Goal: Task Accomplishment & Management: Use online tool/utility

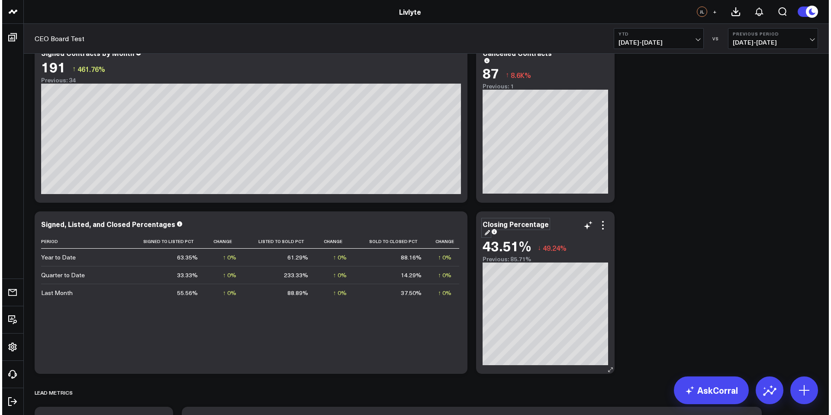
scroll to position [391, 0]
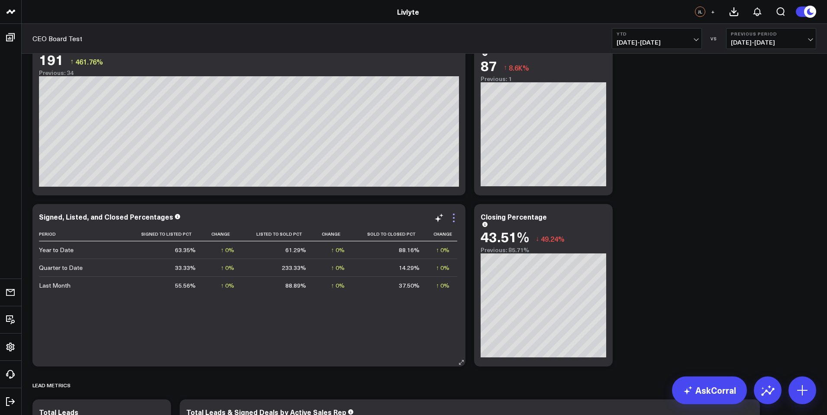
click at [452, 216] on icon at bounding box center [454, 218] width 10 height 10
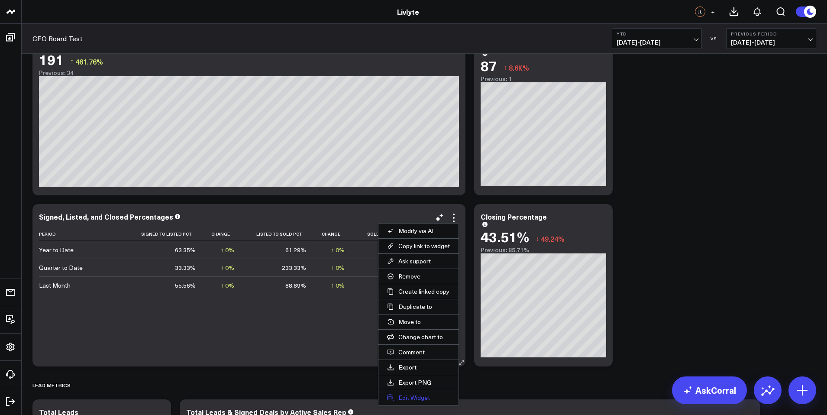
click at [407, 396] on button "Edit Widget" at bounding box center [418, 397] width 80 height 15
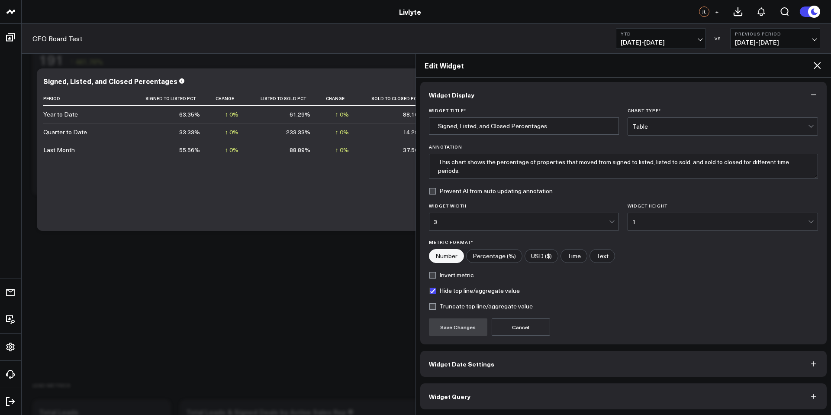
scroll to position [3, 0]
click at [472, 396] on button "Widget Query" at bounding box center [623, 395] width 407 height 26
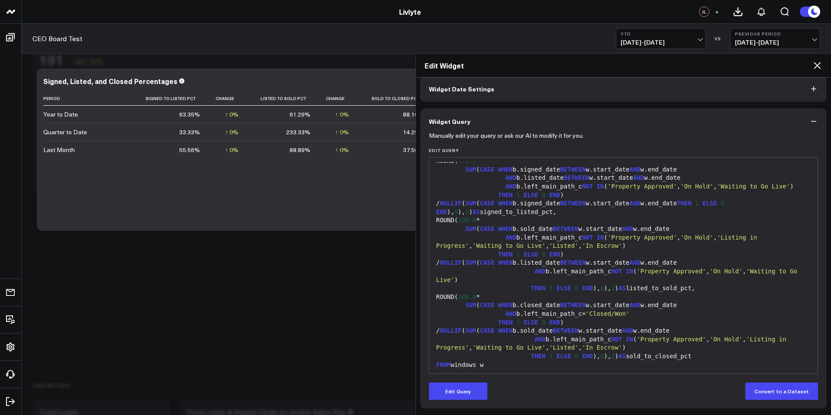
scroll to position [168, 0]
drag, startPoint x: 440, startPoint y: 390, endPoint x: 453, endPoint y: 364, distance: 29.4
click at [441, 390] on button "Edit Query" at bounding box center [458, 390] width 58 height 17
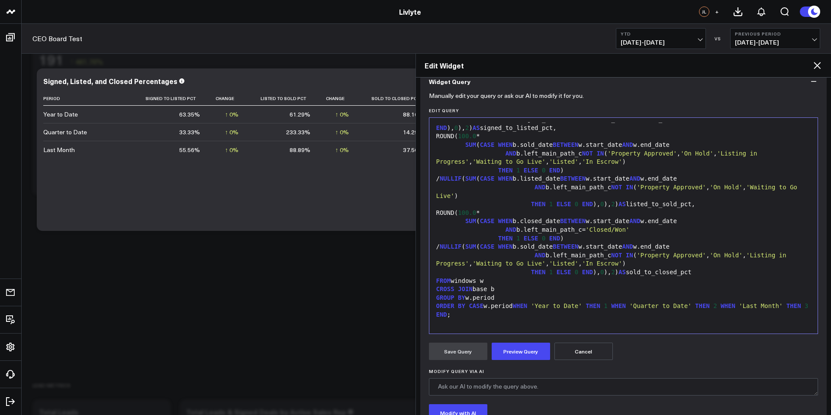
scroll to position [91, 0]
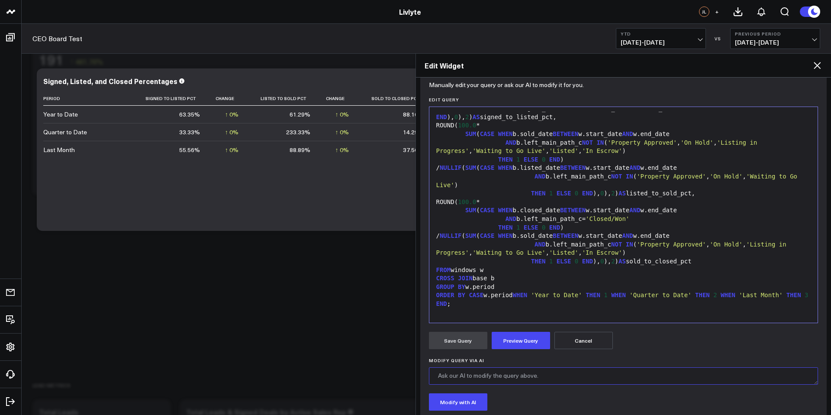
click at [500, 377] on textarea "Modify Query via AI" at bounding box center [624, 375] width 390 height 17
click at [553, 379] on textarea "Can you remove Quarter to Date and Replace it With Quarter 1 , Quarter 2, and Q…" at bounding box center [624, 375] width 390 height 17
drag, startPoint x: 542, startPoint y: 377, endPoint x: 595, endPoint y: 377, distance: 53.7
click at [590, 377] on textarea "Can you remove Quarter to Date and Replace it With Quarter 1 , Quarter 2, and Q…" at bounding box center [624, 375] width 390 height 17
click at [597, 376] on textarea "Can you remove Quarter to Date and Replace it With Quarter 1 , Quarter 2, and Q…" at bounding box center [624, 375] width 390 height 17
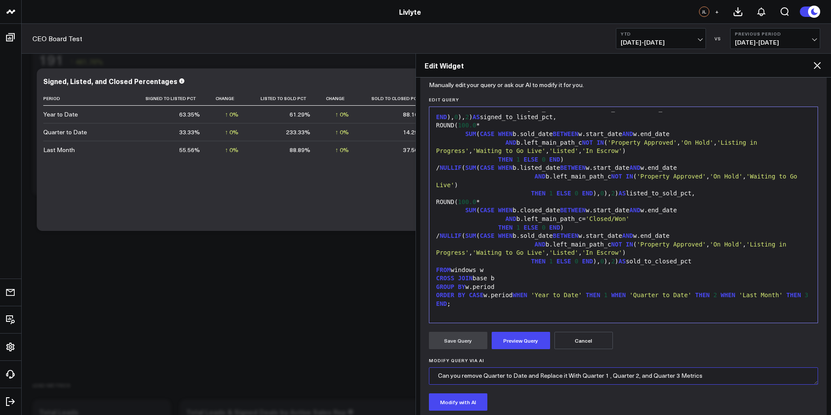
click at [647, 374] on textarea "Can you remove Quarter to Date and Replace it With Quarter 1 , Quarter 2, and Q…" at bounding box center [624, 375] width 390 height 17
click at [662, 375] on textarea "Can you remove Quarter to Date and Replace it With Quarter 1 , Quarter 2, Quart…" at bounding box center [624, 375] width 390 height 17
click at [737, 375] on textarea "Can you remove Quarter to Date and Replace it With Quarter 1 , Quarter 2, Quart…" at bounding box center [624, 375] width 390 height 17
click at [732, 379] on textarea "Can you remove Quarter to Date and Replace it With Quarter 1 , Quarter 2, Quart…" at bounding box center [624, 375] width 390 height 17
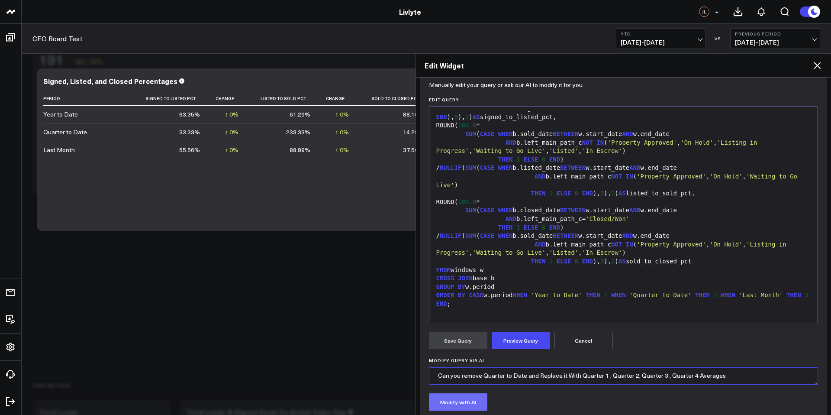
type textarea "Can you remove Quarter to Date and Replace it With Quarter 1 , Quarter 2, Quart…"
click at [471, 399] on button "Modify with AI" at bounding box center [458, 401] width 58 height 17
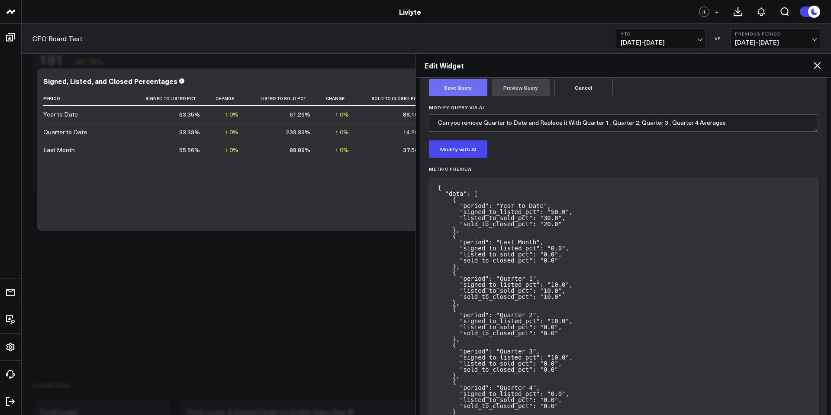
scroll to position [326, 0]
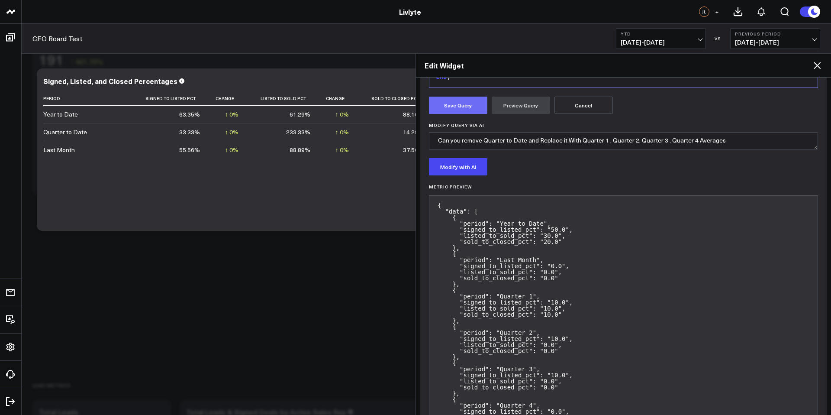
click at [474, 105] on button "Save Query" at bounding box center [458, 105] width 58 height 17
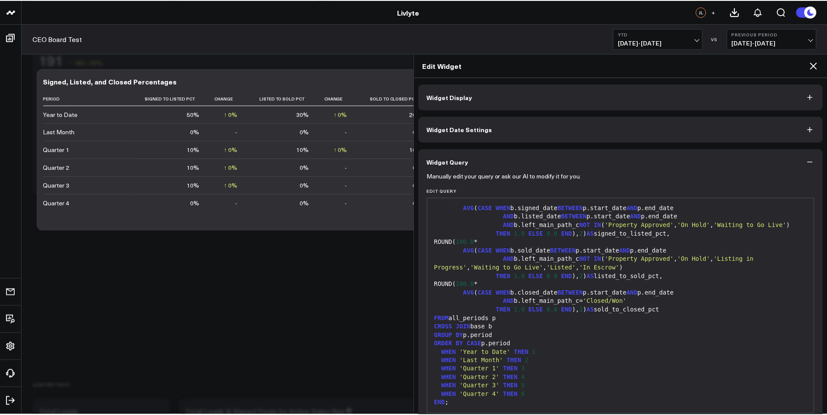
scroll to position [41, 0]
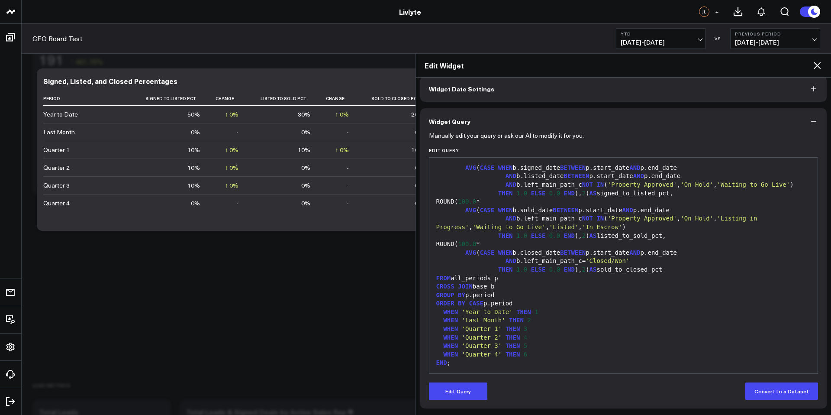
click at [814, 64] on icon at bounding box center [817, 65] width 10 height 10
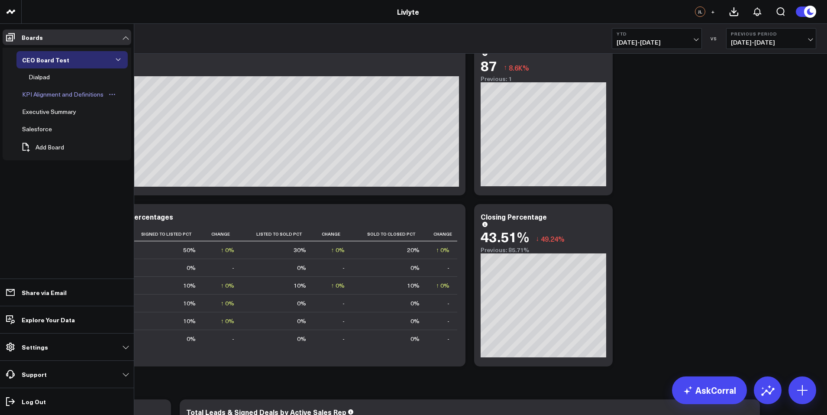
click at [52, 94] on div "KPI Alignment and Definitions" at bounding box center [63, 94] width 86 height 10
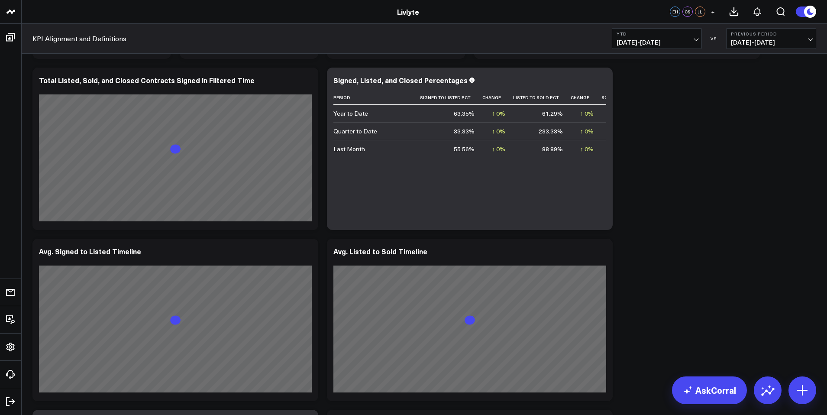
scroll to position [1386, 0]
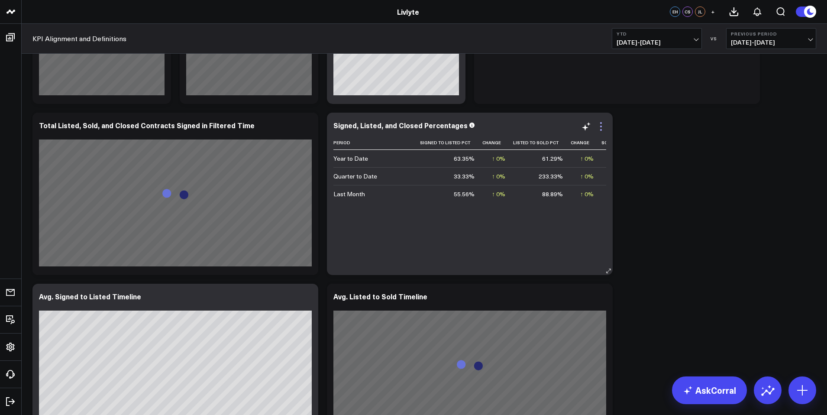
click at [598, 127] on icon at bounding box center [601, 126] width 10 height 10
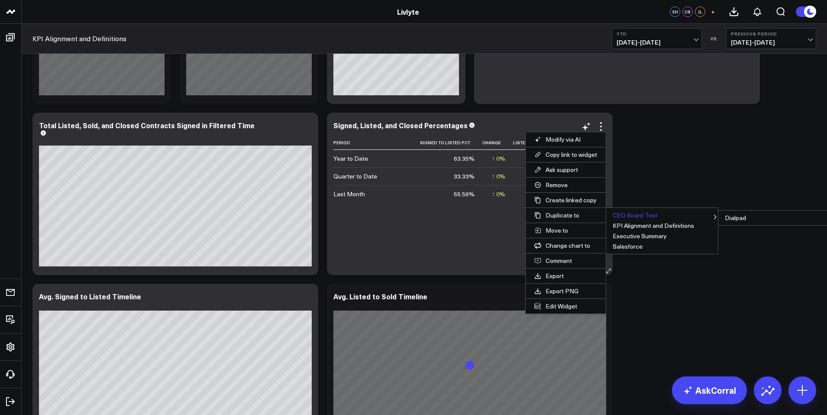
click at [655, 213] on button "CEO Board Test" at bounding box center [662, 215] width 112 height 10
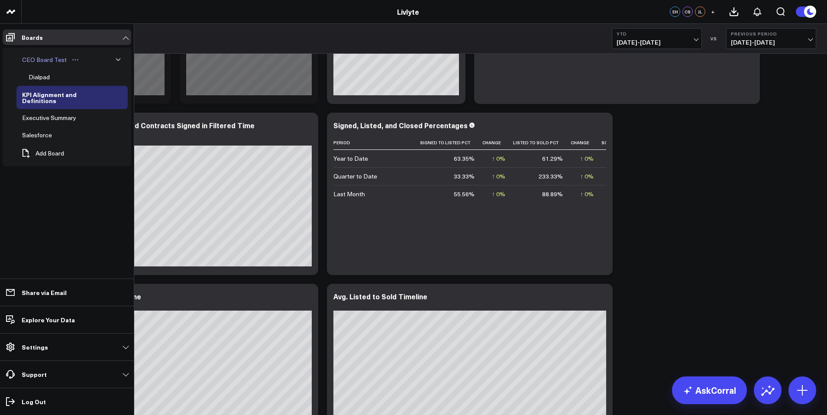
click at [33, 52] on link "CEO Board Test" at bounding box center [50, 59] width 69 height 17
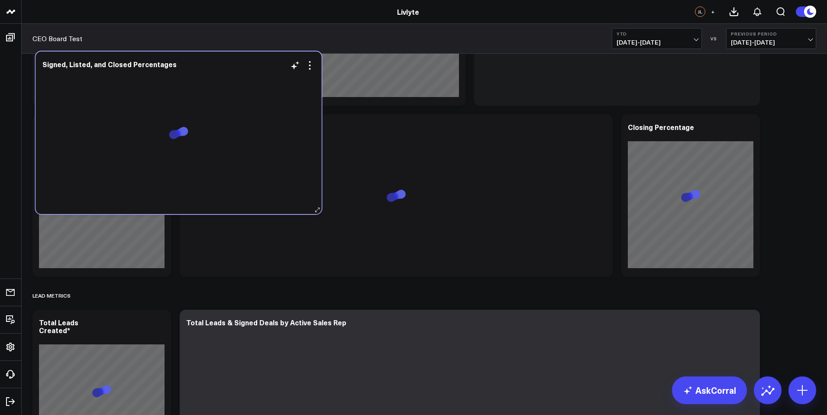
scroll to position [489, 0]
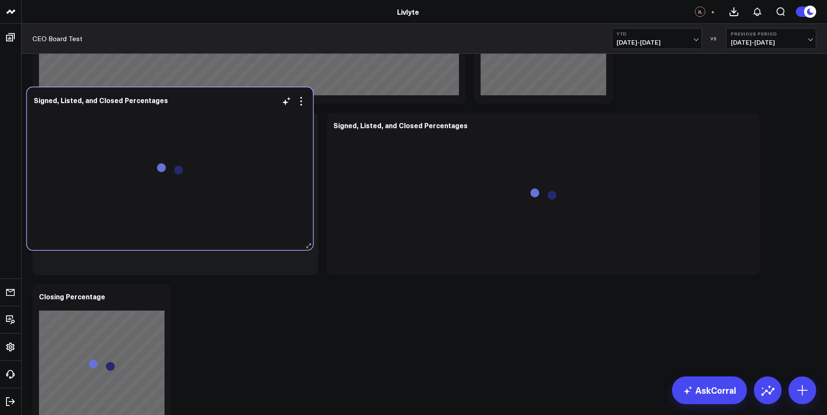
drag, startPoint x: 244, startPoint y: 92, endPoint x: 239, endPoint y: 135, distance: 43.2
click at [239, 135] on div at bounding box center [170, 175] width 273 height 131
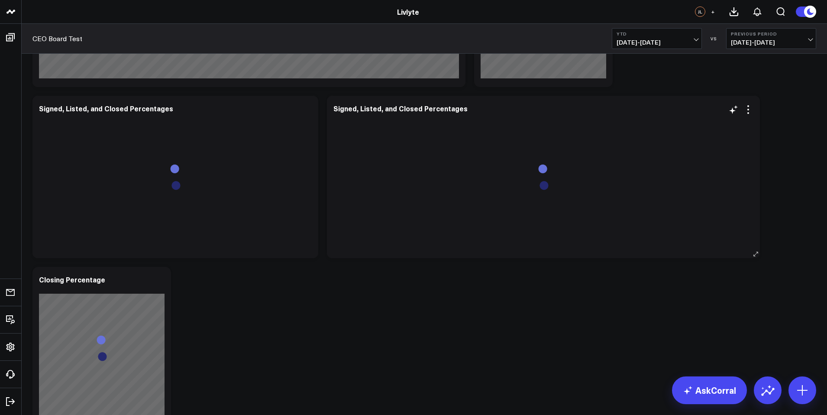
scroll to position [443, 0]
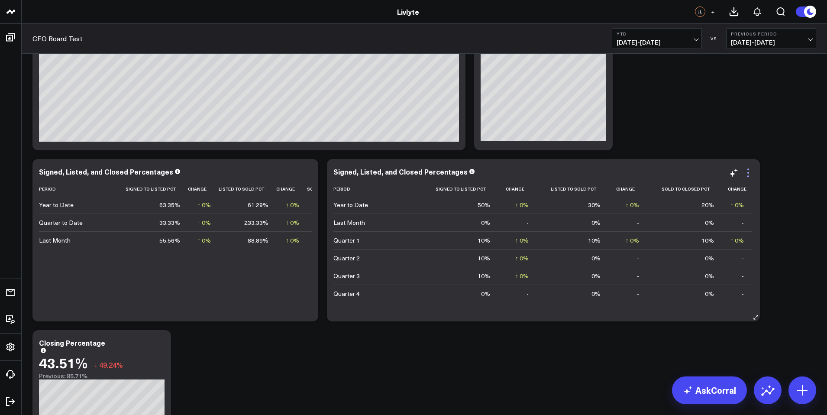
click at [749, 172] on icon at bounding box center [748, 173] width 10 height 10
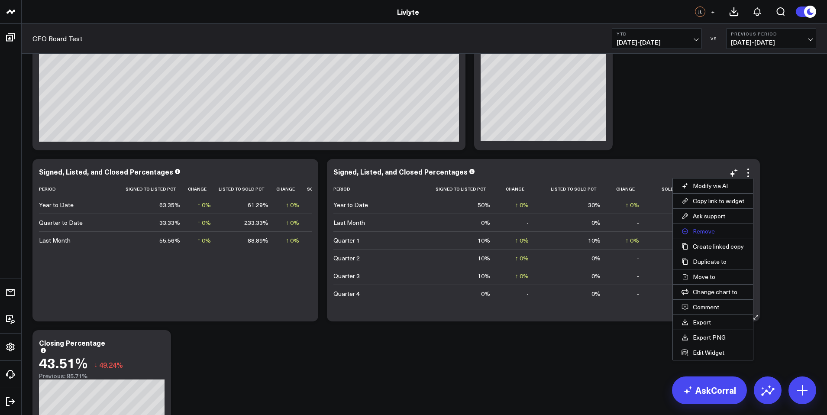
click at [730, 232] on button "Remove" at bounding box center [713, 231] width 80 height 15
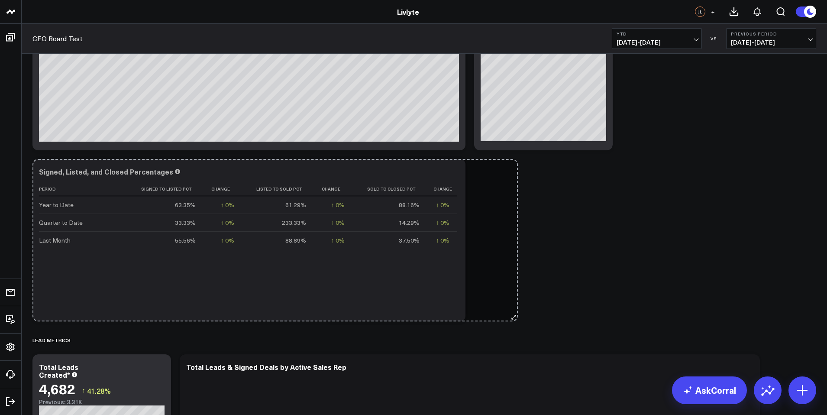
drag, startPoint x: 313, startPoint y: 316, endPoint x: 514, endPoint y: 299, distance: 201.2
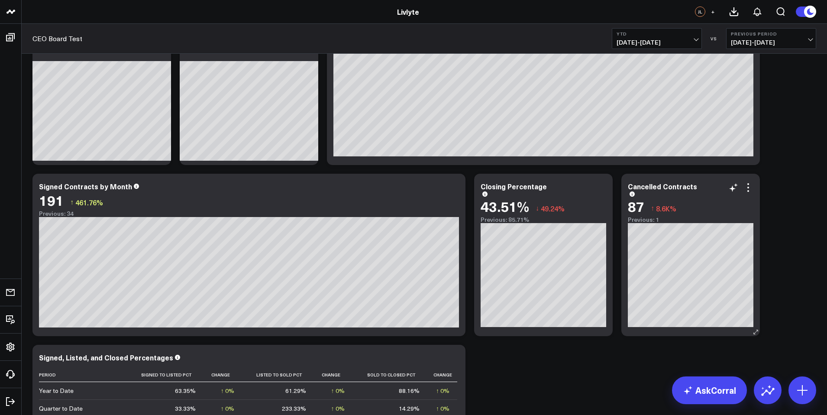
scroll to position [242, 0]
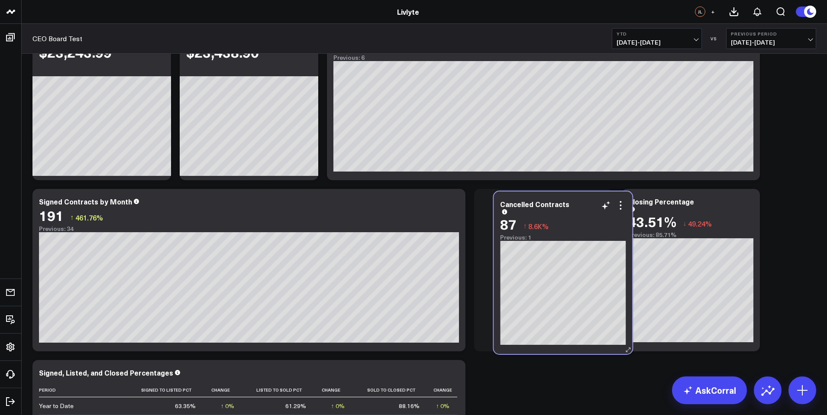
drag, startPoint x: 655, startPoint y: 223, endPoint x: 521, endPoint y: 224, distance: 134.6
click at [528, 224] on span "8.6K%" at bounding box center [538, 226] width 20 height 10
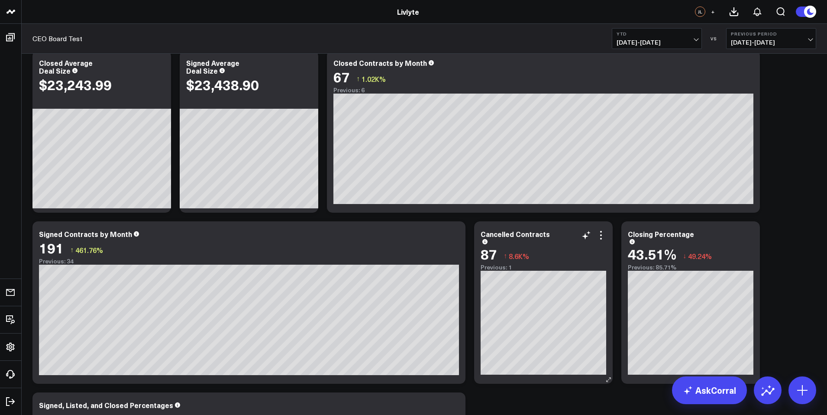
scroll to position [373, 0]
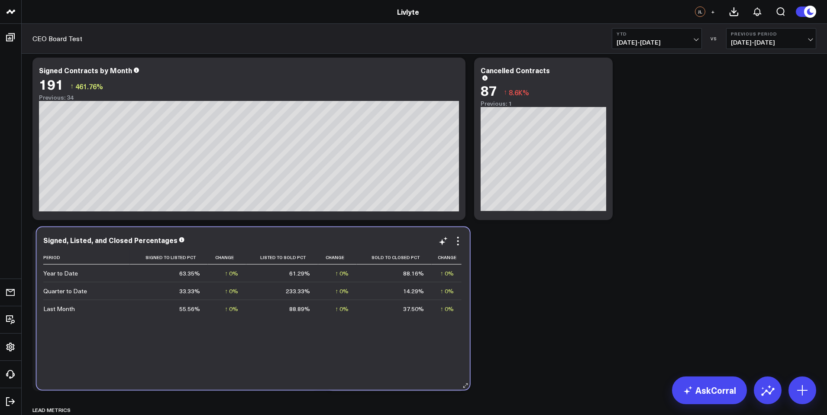
click at [206, 300] on td "55.56%" at bounding box center [169, 309] width 78 height 18
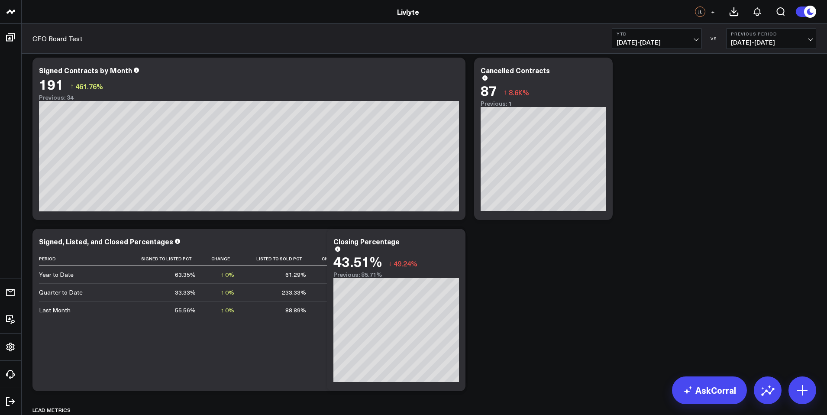
drag, startPoint x: 198, startPoint y: 302, endPoint x: 744, endPoint y: 320, distance: 546.7
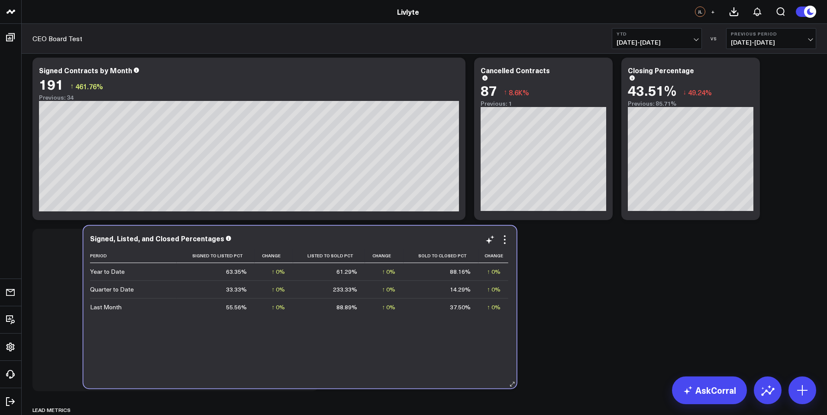
drag, startPoint x: 350, startPoint y: 306, endPoint x: 276, endPoint y: 307, distance: 74.0
click at [276, 307] on div "↑ 0%" at bounding box center [277, 307] width 13 height 9
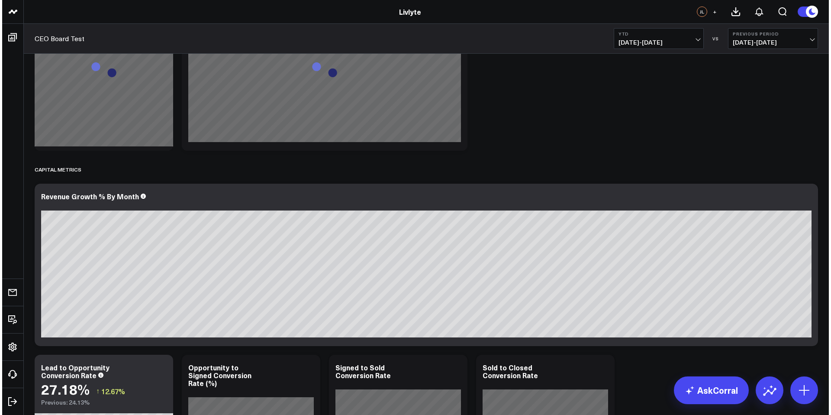
scroll to position [2213, 0]
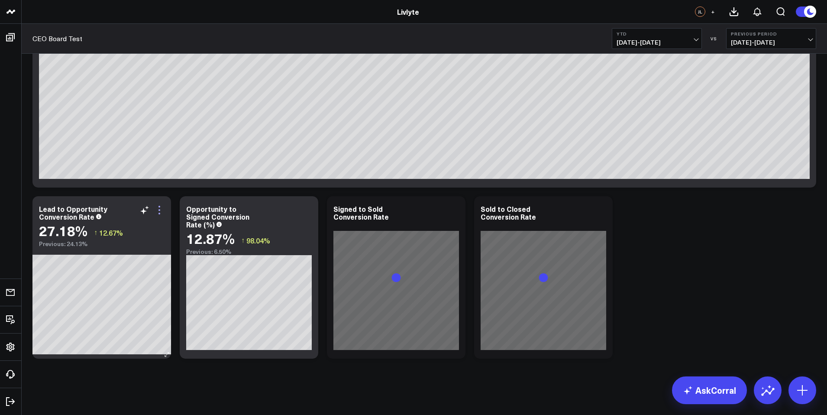
click at [164, 207] on icon at bounding box center [159, 210] width 10 height 10
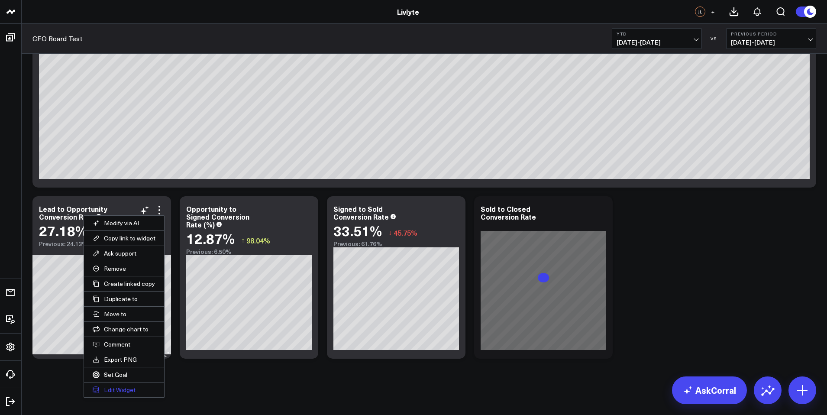
click at [130, 386] on button "Edit Widget" at bounding box center [124, 389] width 80 height 15
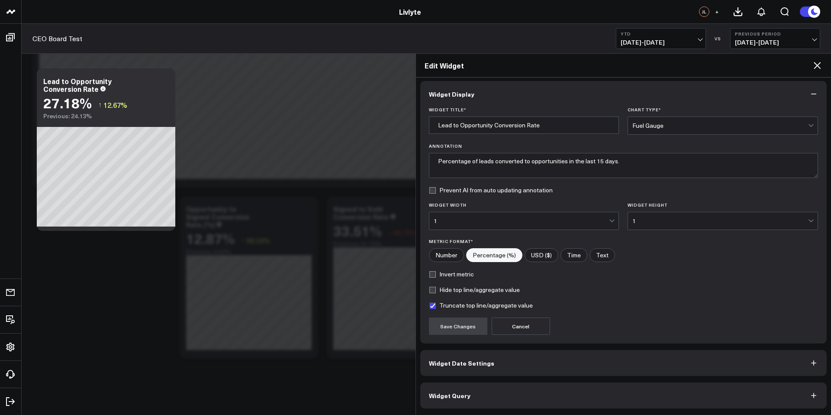
click at [493, 395] on button "Widget Query" at bounding box center [623, 395] width 407 height 26
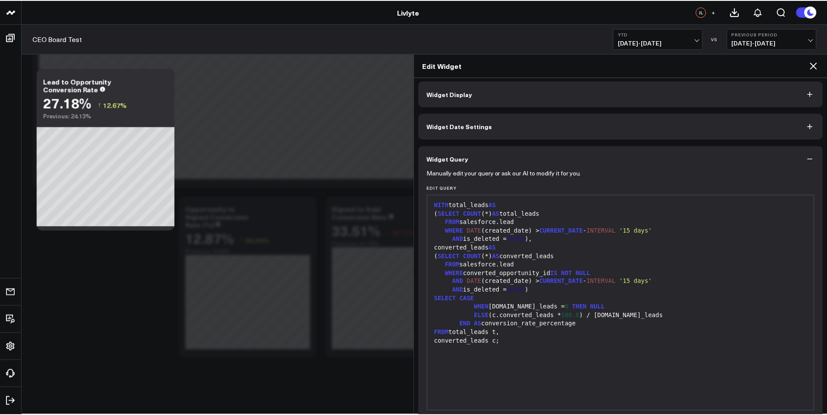
scroll to position [41, 0]
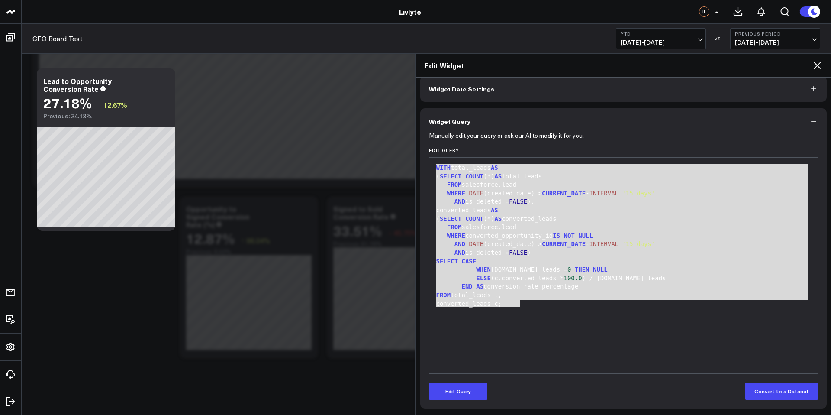
drag, startPoint x: 527, startPoint y: 339, endPoint x: 424, endPoint y: 155, distance: 210.3
click at [424, 155] on div "Manually edit your query or ask our AI to modify it for you. Edit Query 99 1 2 …" at bounding box center [623, 271] width 407 height 274
copy div "WITH total_leads AS ( SELECT COUNT (*) AS total_leads FROM salesforce.lead WHER…"
click at [813, 65] on icon at bounding box center [817, 65] width 10 height 10
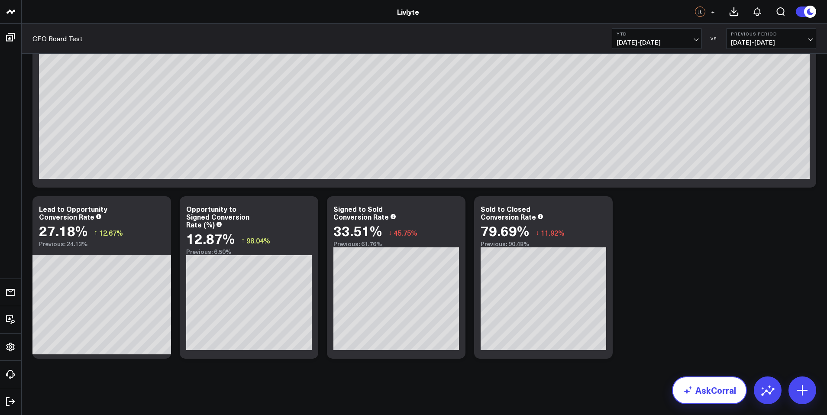
click at [733, 376] on link "AskCorral" at bounding box center [709, 390] width 75 height 28
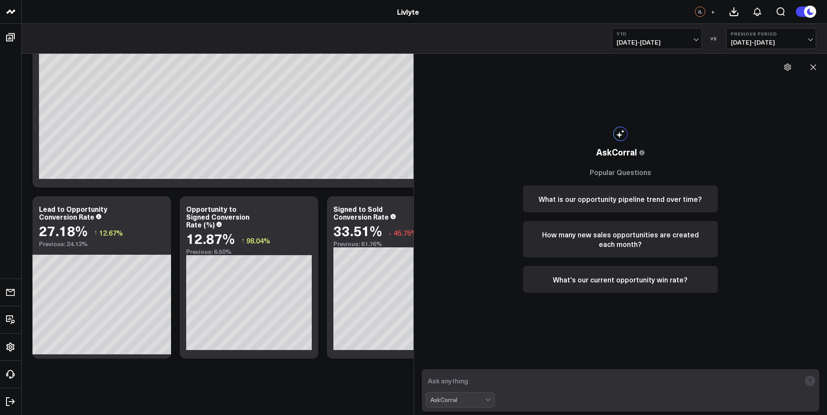
click at [584, 376] on textarea at bounding box center [613, 381] width 375 height 16
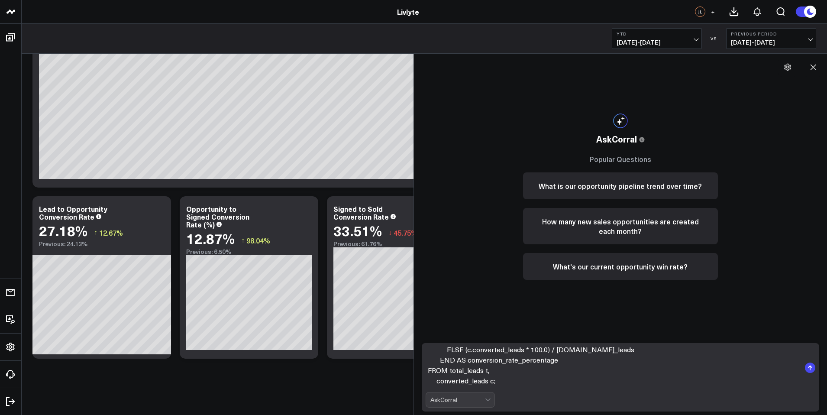
scroll to position [158, 0]
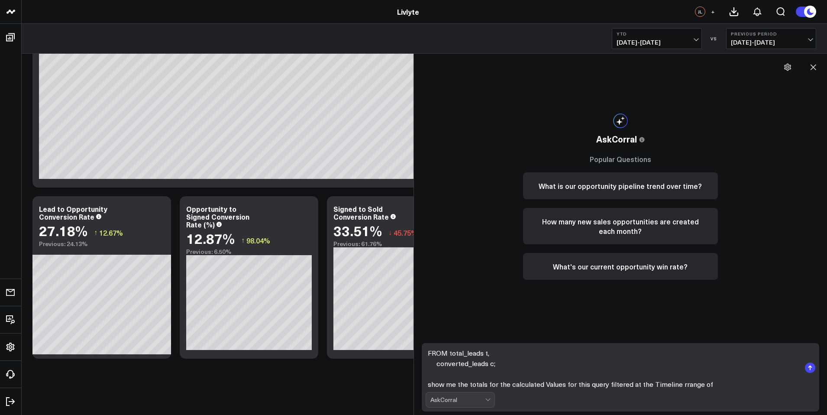
click at [682, 384] on textarea "WITH total_leads AS (SELECT COUNT(*) AS total_leads FROM salesforce.lead WHERE …" at bounding box center [613, 368] width 375 height 42
click at [682, 43] on span "[DATE] - [DATE]" at bounding box center [656, 42] width 81 height 7
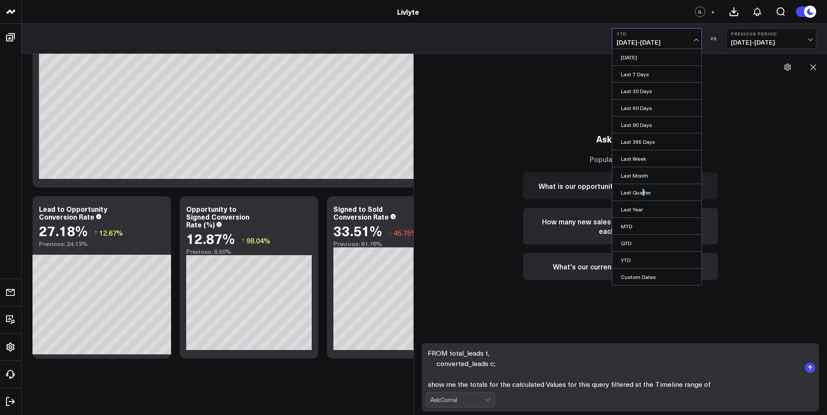
click at [641, 190] on link "Last Quarter" at bounding box center [656, 192] width 89 height 16
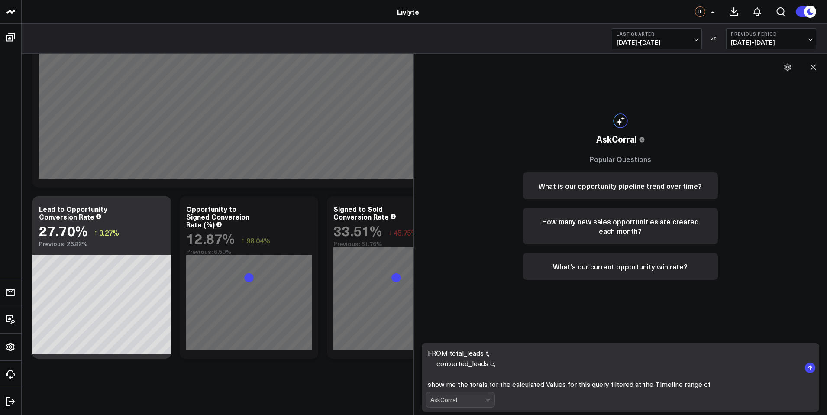
click at [735, 388] on textarea "WITH total_leads AS (SELECT COUNT(*) AS total_leads FROM salesforce.lead WHERE …" at bounding box center [613, 368] width 375 height 42
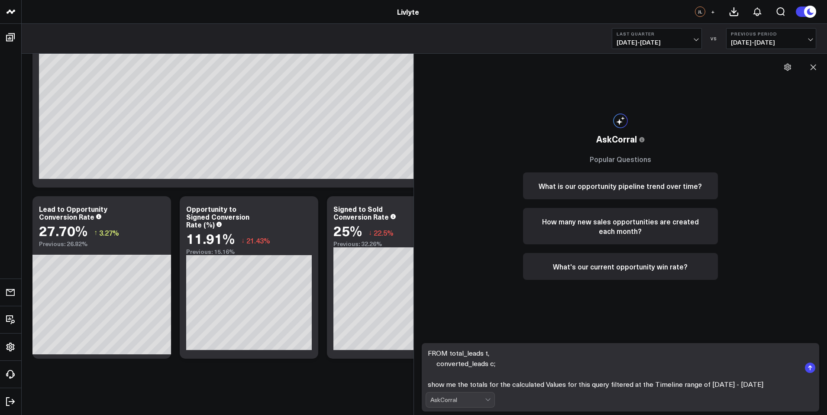
type textarea "WITH total_leads AS (SELECT COUNT(*) AS total_leads FROM salesforce.lead WHERE …"
click at [810, 368] on rect "submit" at bounding box center [810, 367] width 10 height 10
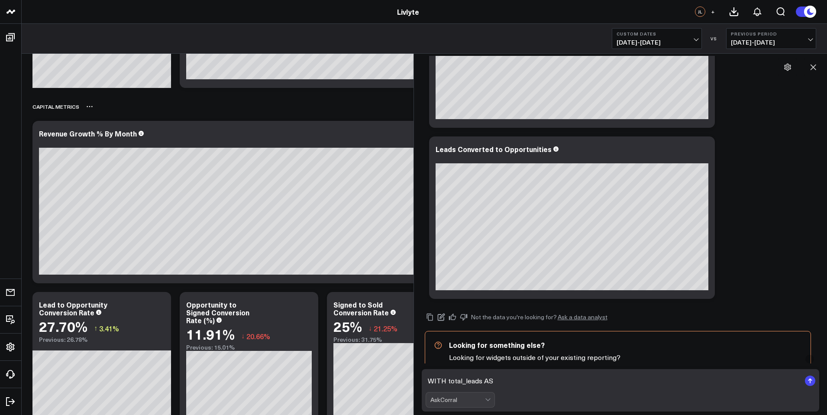
scroll to position [379, 0]
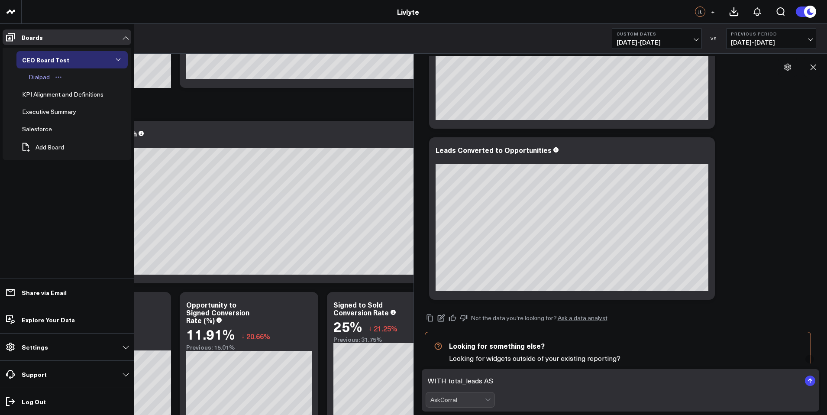
click at [45, 74] on div "Dialpad" at bounding box center [39, 77] width 26 height 10
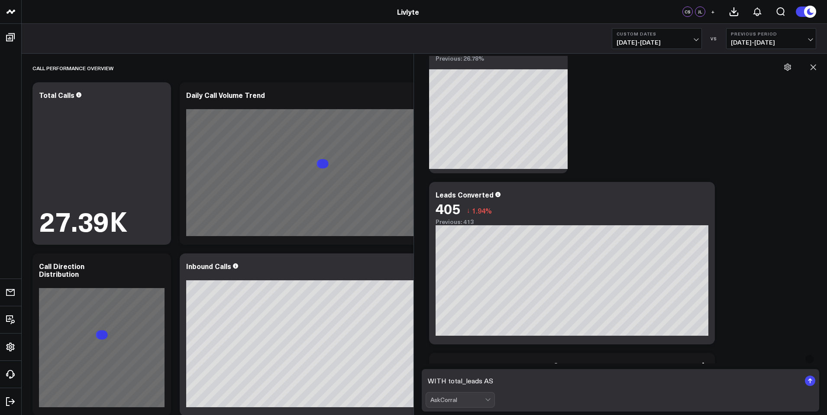
scroll to position [187, 0]
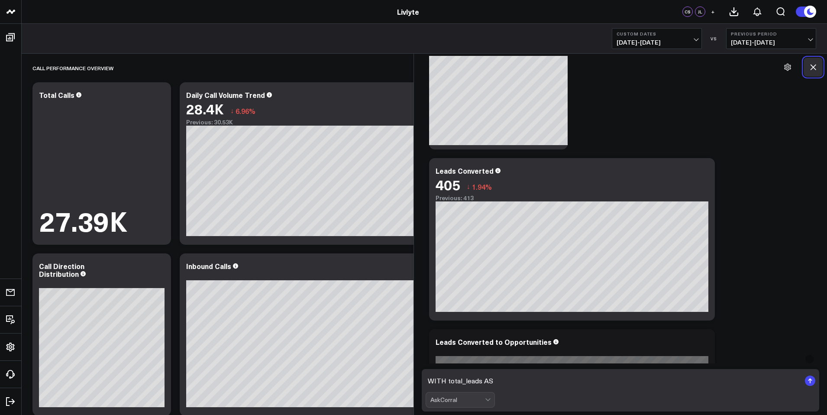
click at [809, 67] on icon at bounding box center [813, 67] width 9 height 9
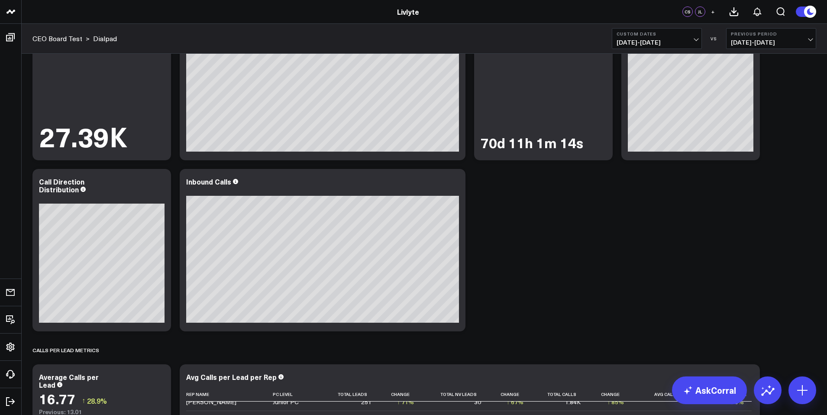
scroll to position [0, 0]
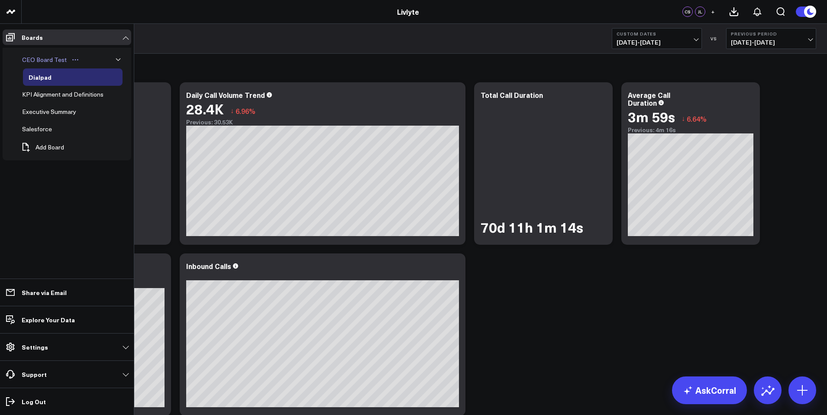
click at [49, 62] on div "CEO Board Test" at bounding box center [44, 60] width 49 height 10
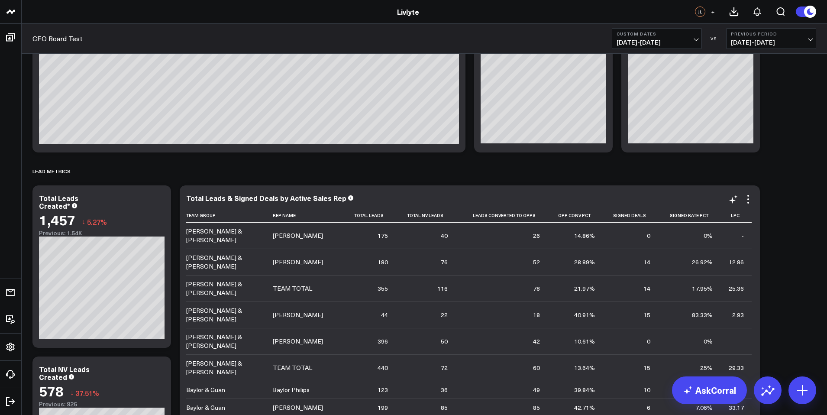
scroll to position [622, 0]
